Goal: Check status: Check status

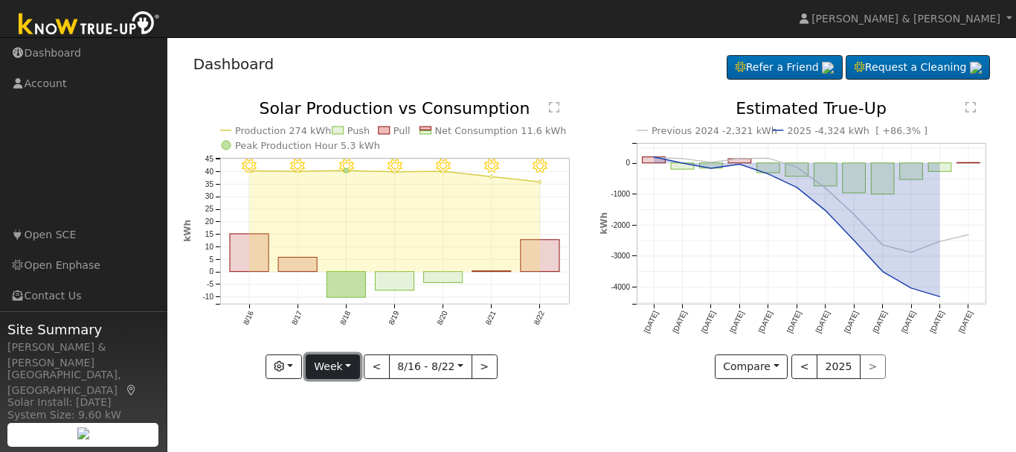
click at [340, 358] on button "Week" at bounding box center [333, 366] width 54 height 25
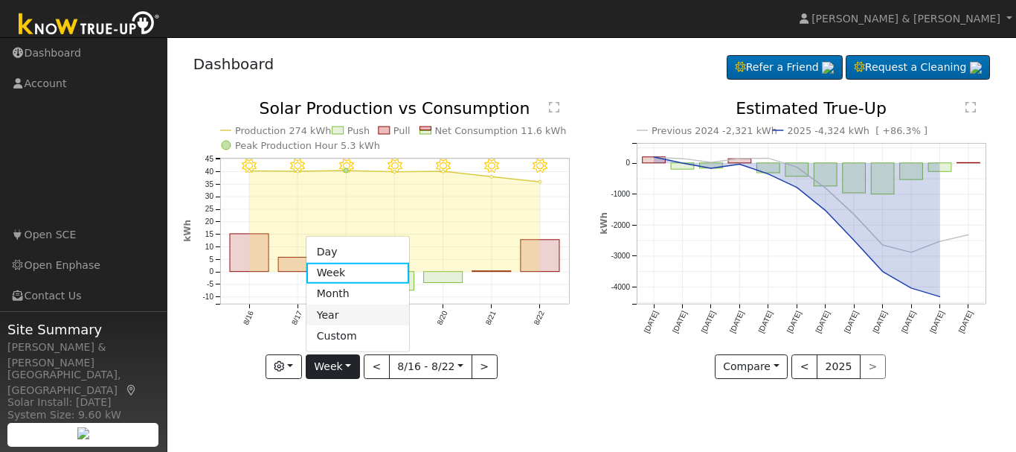
click at [342, 313] on link "Year" at bounding box center [358, 314] width 103 height 21
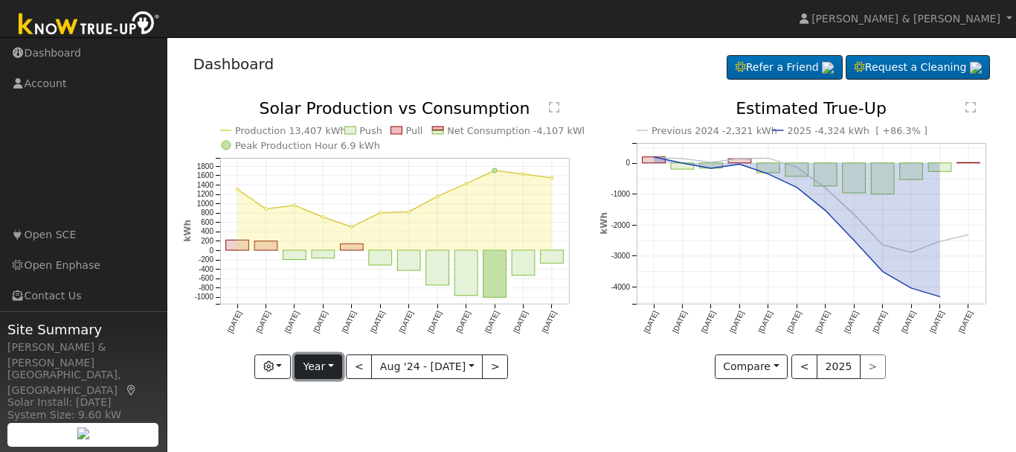
click at [340, 374] on button "Year" at bounding box center [319, 366] width 48 height 25
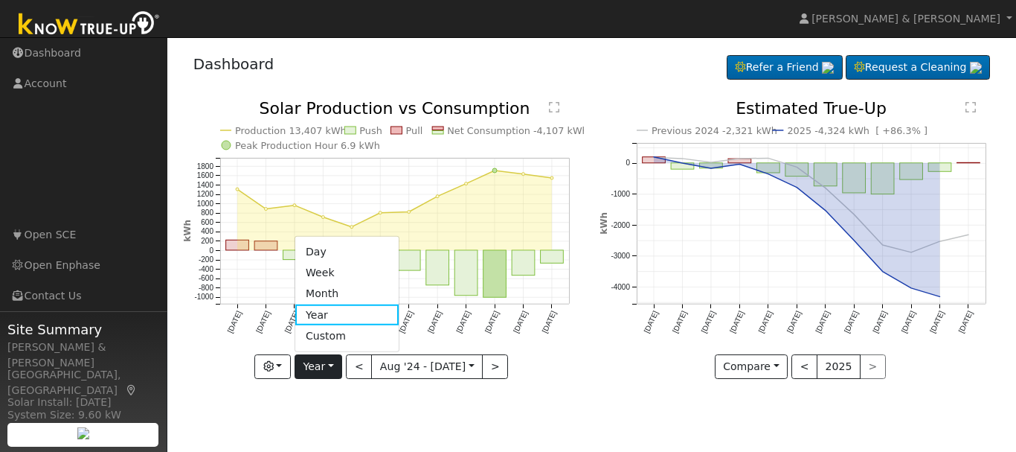
click at [339, 287] on link "Month" at bounding box center [346, 293] width 103 height 21
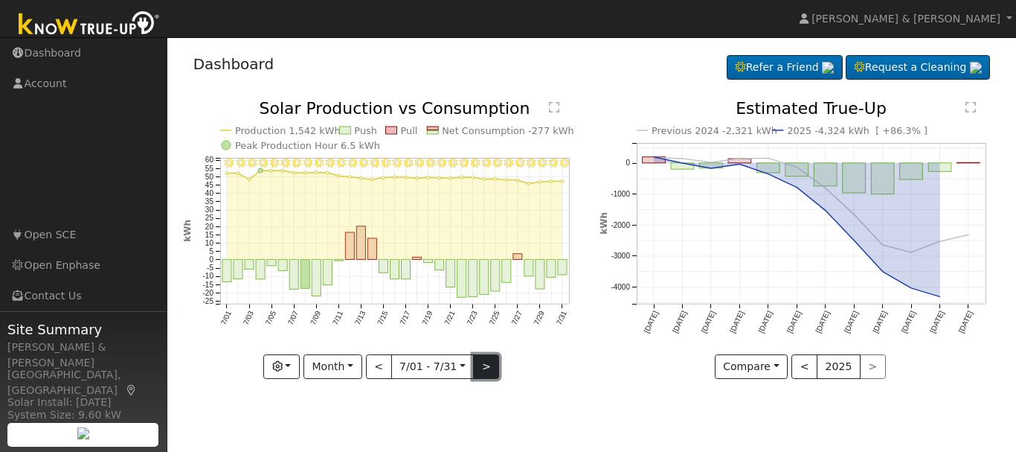
click at [489, 371] on button ">" at bounding box center [486, 366] width 26 height 25
type input "2025-08-01"
